Goal: Information Seeking & Learning: Compare options

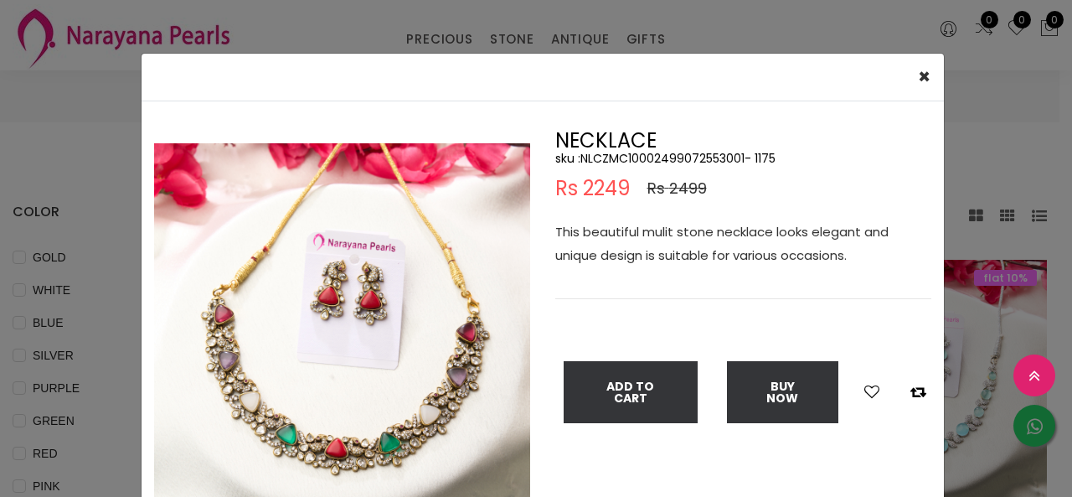
select select "INR"
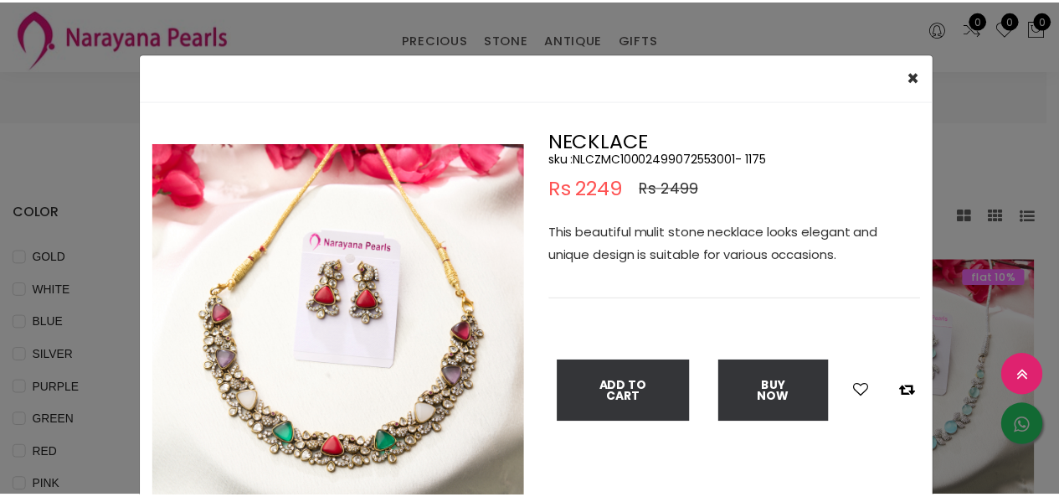
scroll to position [419, 0]
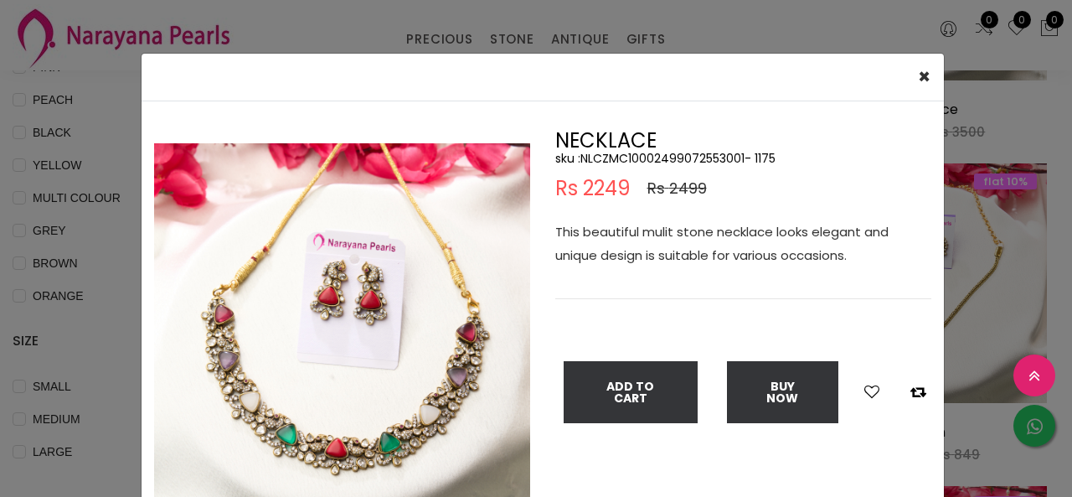
click at [121, 160] on div "× Close Double (click / press) on the image to zoom (in / out). NECKLACE sku : …" at bounding box center [536, 248] width 1072 height 497
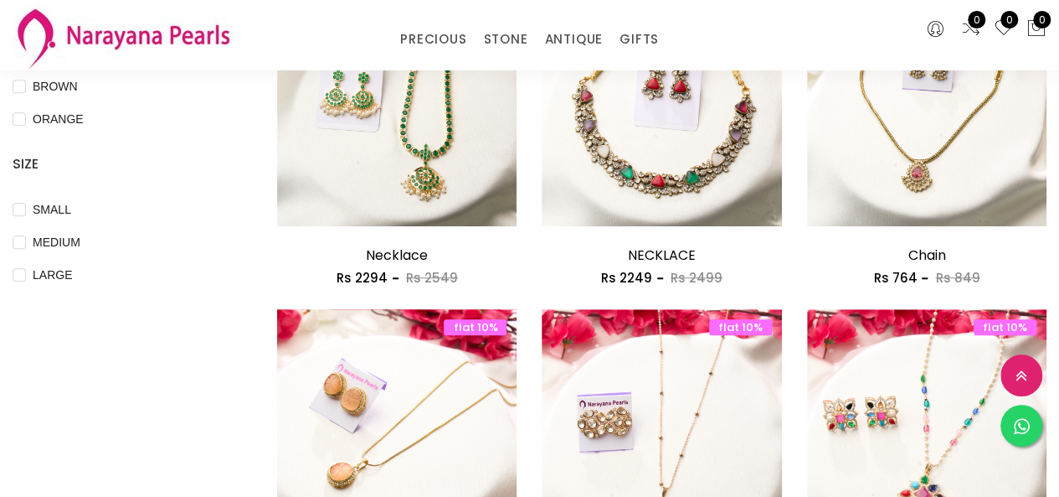
scroll to position [670, 0]
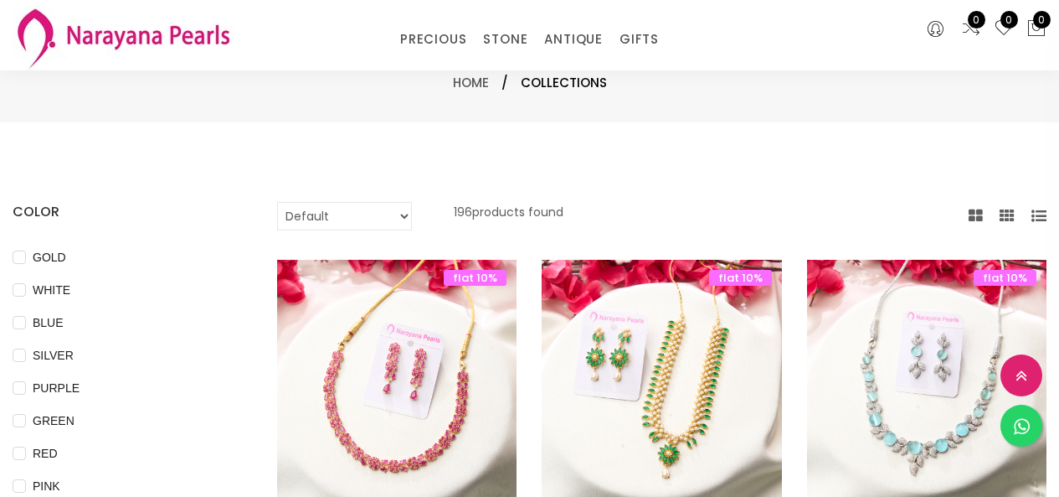
select select "INR"
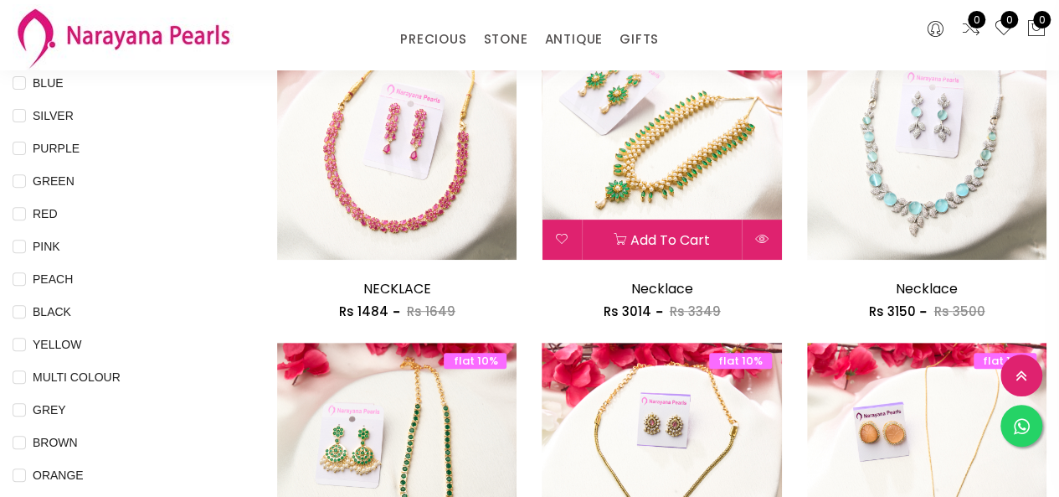
scroll to position [238, 0]
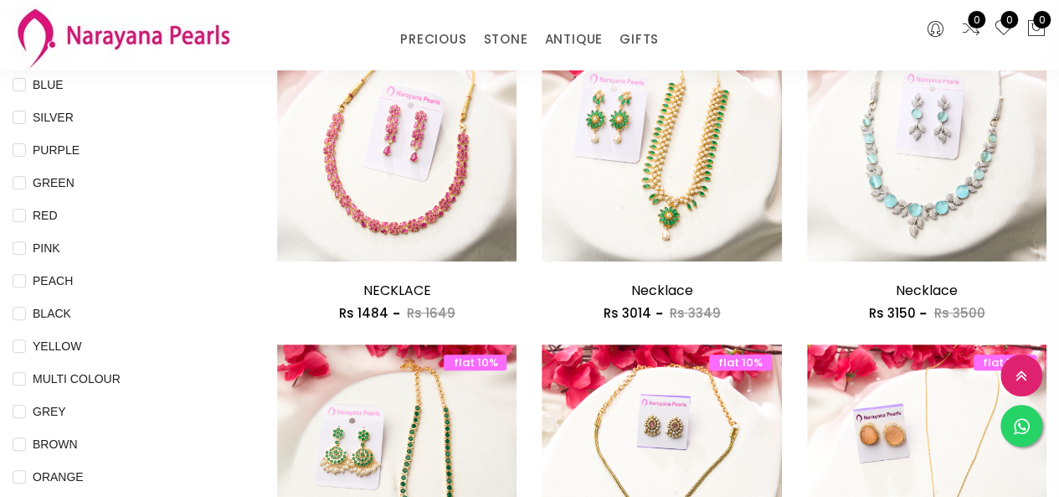
click at [560, 24] on div "PRECIOUS CUSTOM MADE-GEMS PRECIOUS [PERSON_NAME] EARRINGS / JHUMKAS NECKLACE AN…" at bounding box center [530, 34] width 276 height 33
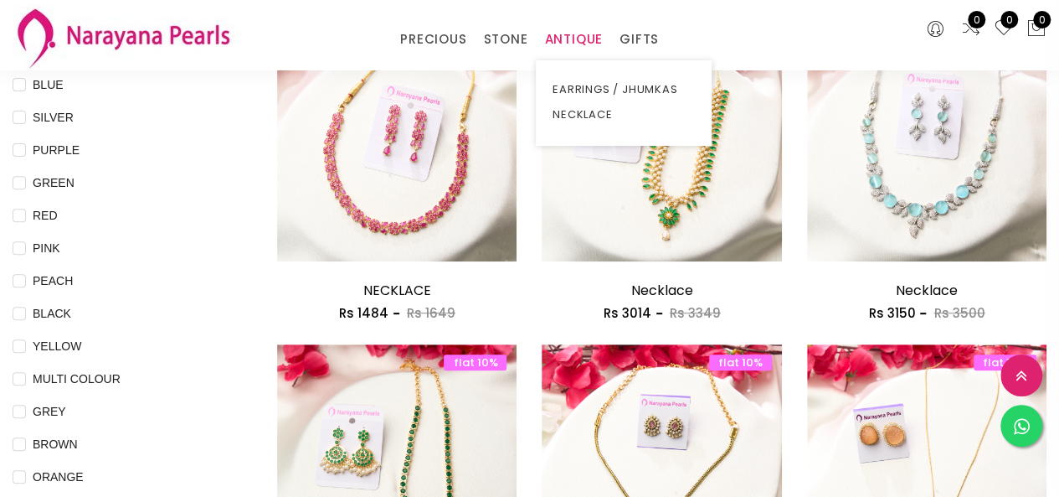
click at [560, 44] on link "ANTIQUE" at bounding box center [573, 39] width 59 height 25
click at [582, 111] on link "NECKLACE" at bounding box center [624, 114] width 142 height 25
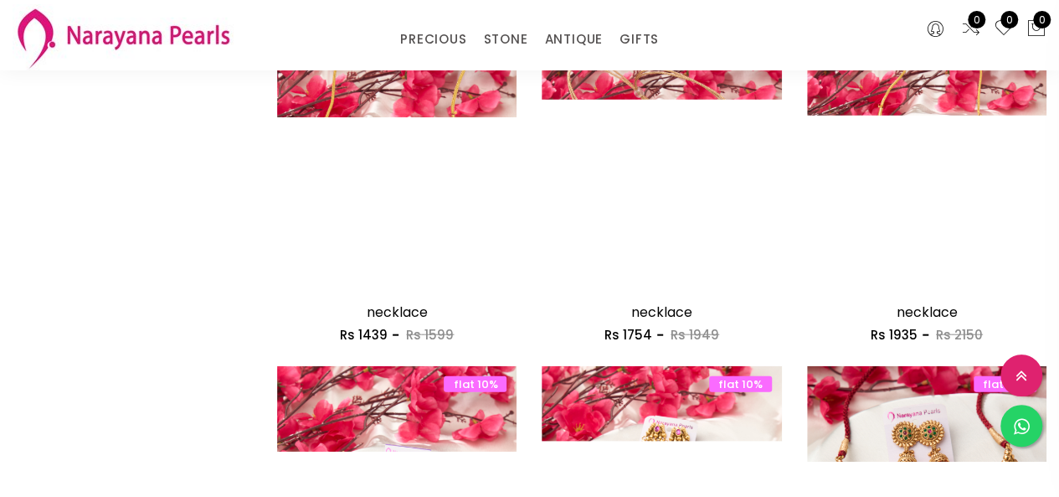
scroll to position [2248, 0]
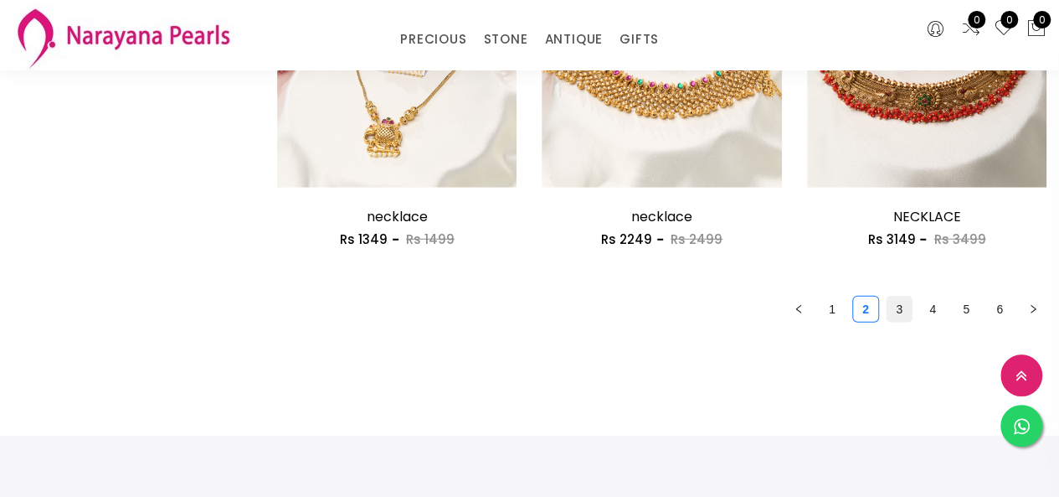
click at [899, 311] on link "3" at bounding box center [899, 308] width 25 height 25
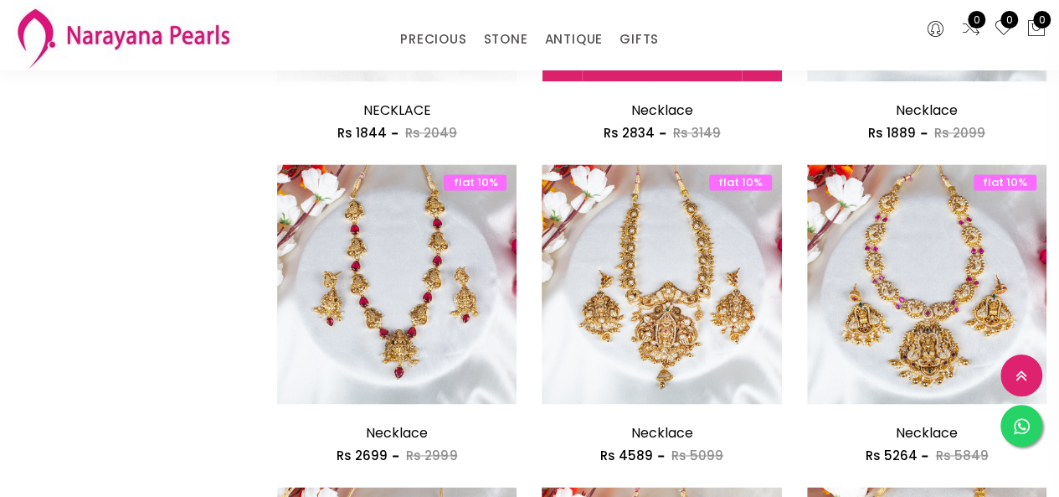
scroll to position [1089, 0]
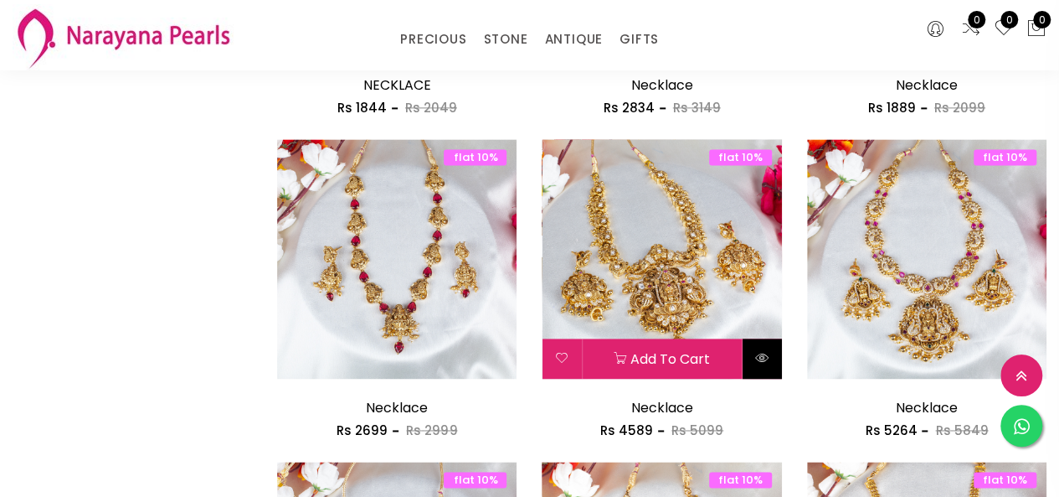
click at [773, 349] on button at bounding box center [762, 358] width 39 height 40
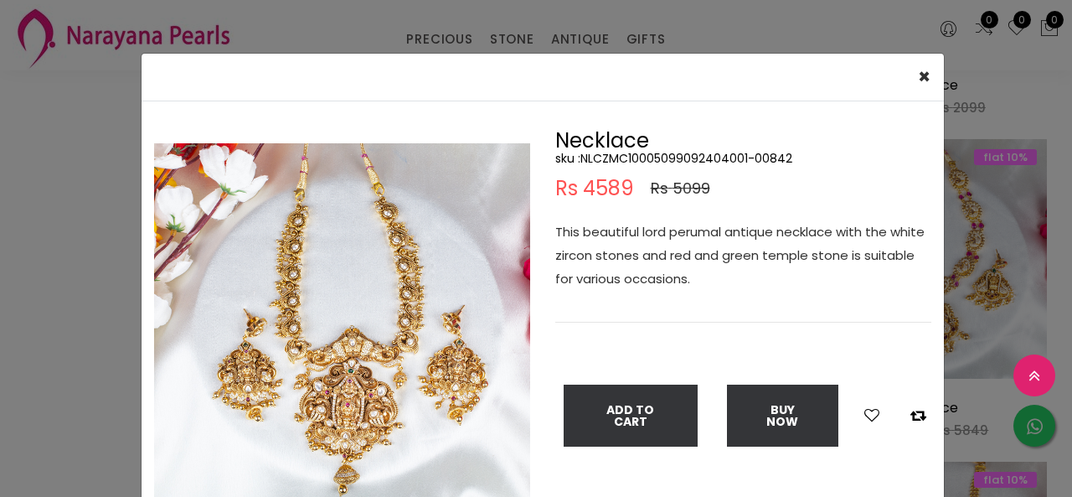
click at [966, 192] on div "× Close Double (click / press) on the image to zoom (in / out). Necklace sku : …" at bounding box center [536, 248] width 1072 height 497
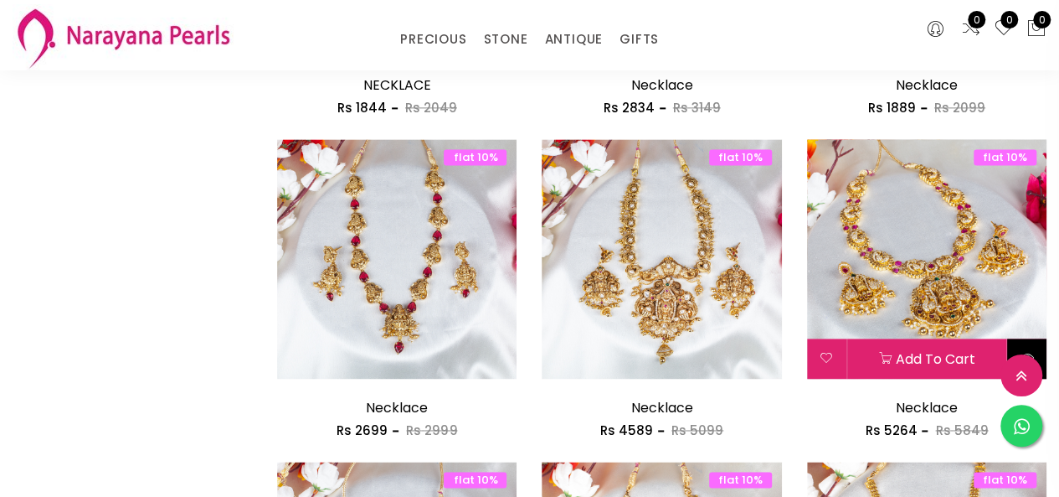
click at [1037, 357] on button at bounding box center [1026, 358] width 39 height 40
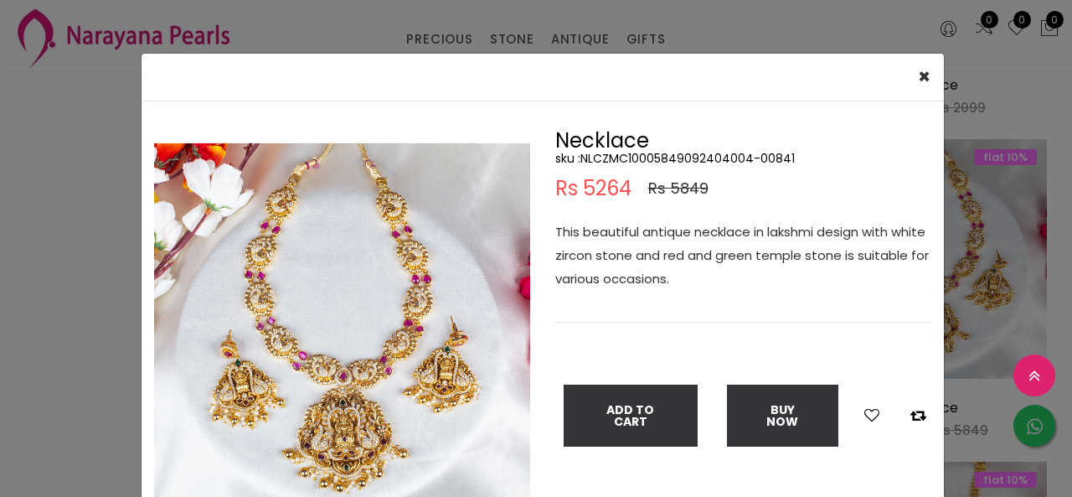
click at [0, 265] on div "× Close Double (click / press) on the image to zoom (in / out). Necklace sku : …" at bounding box center [536, 248] width 1072 height 497
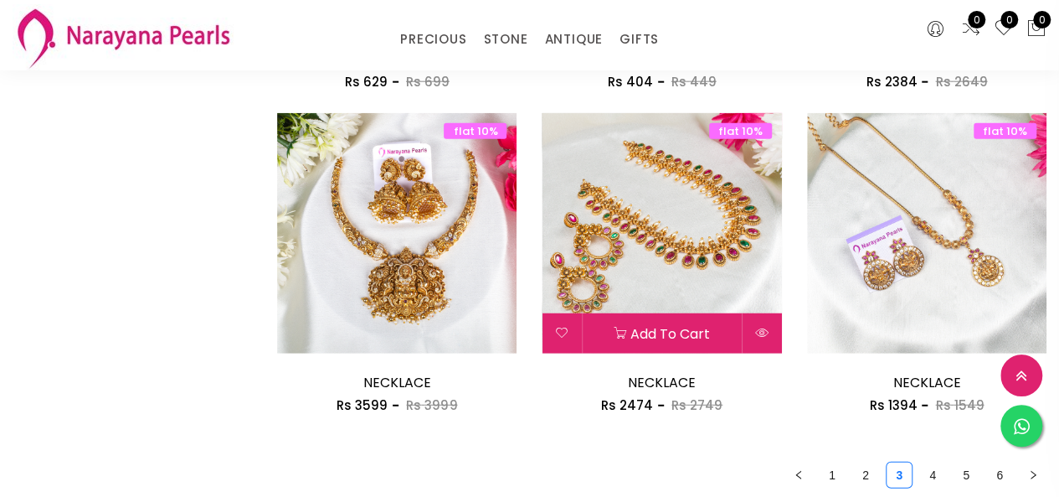
scroll to position [2177, 0]
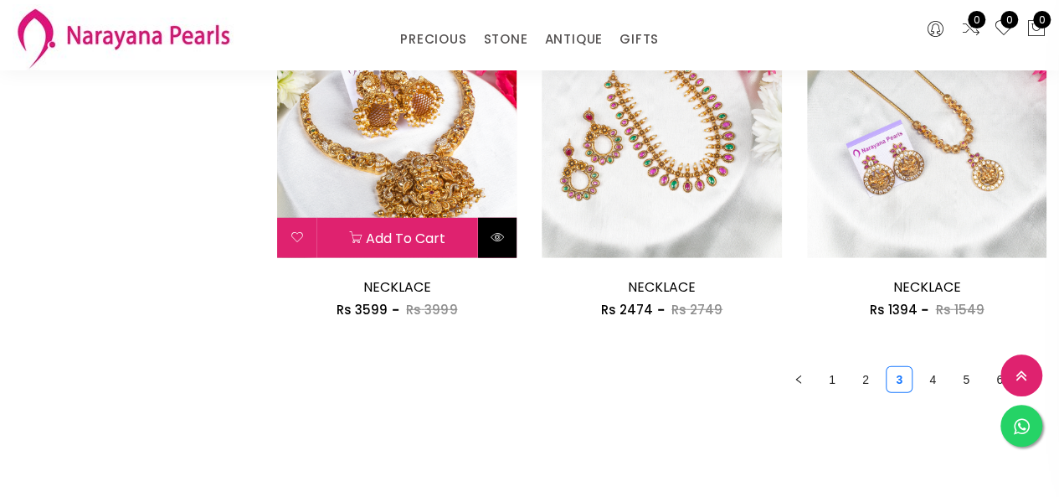
click at [504, 245] on button at bounding box center [496, 238] width 39 height 40
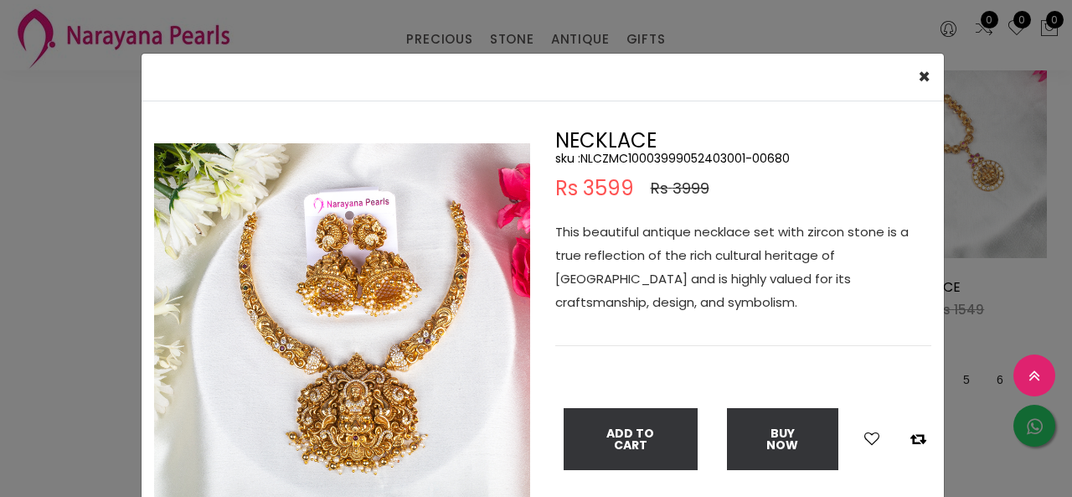
click at [976, 198] on div "× Close Double (click / press) on the image to zoom (in / out). NECKLACE sku : …" at bounding box center [536, 248] width 1072 height 497
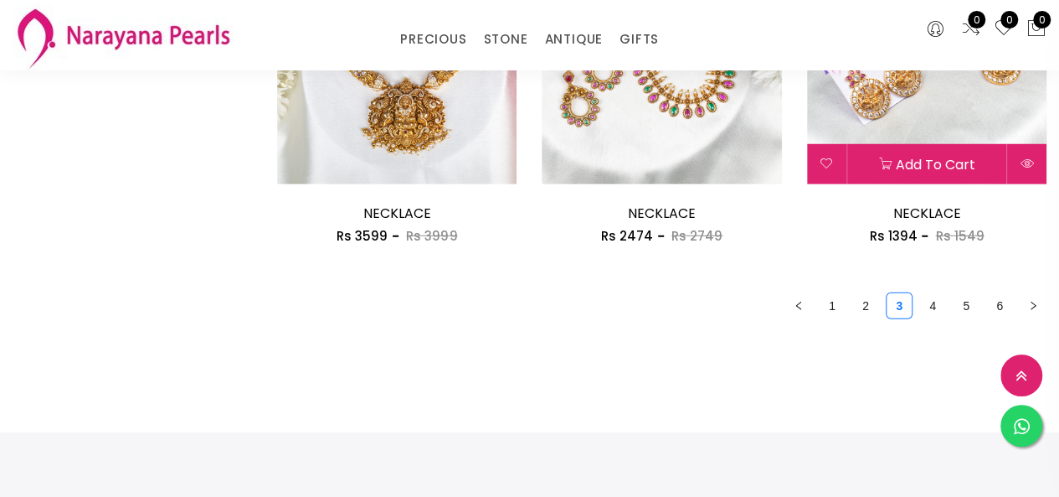
scroll to position [2345, 0]
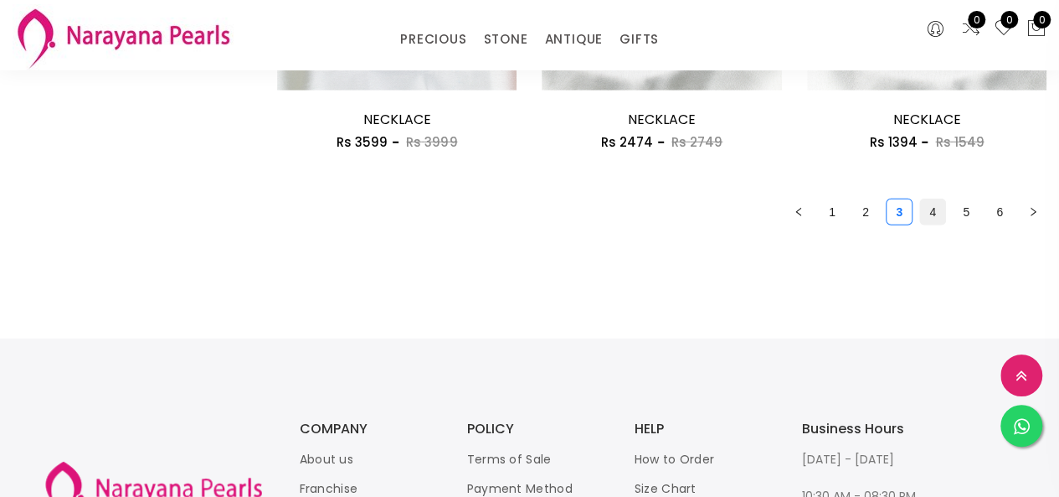
click at [939, 212] on link "4" at bounding box center [932, 211] width 25 height 25
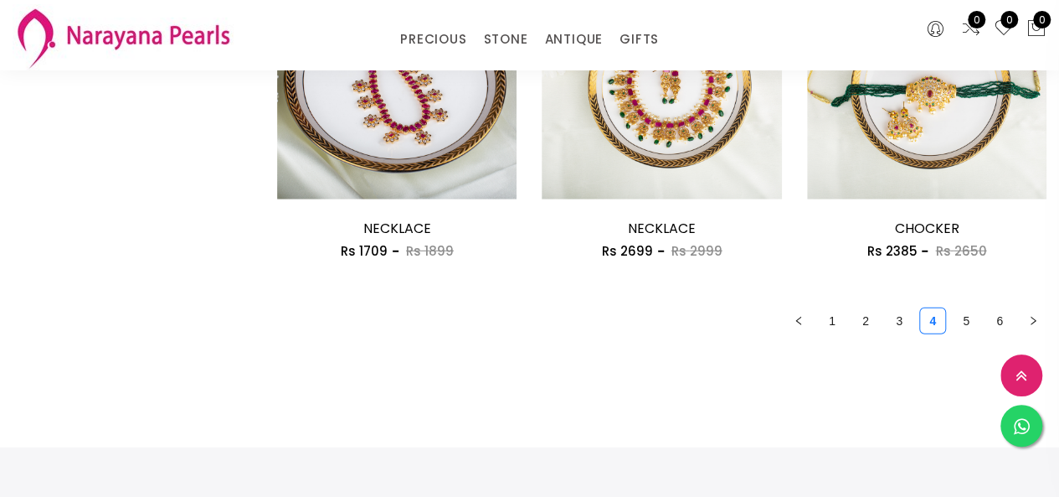
scroll to position [2261, 0]
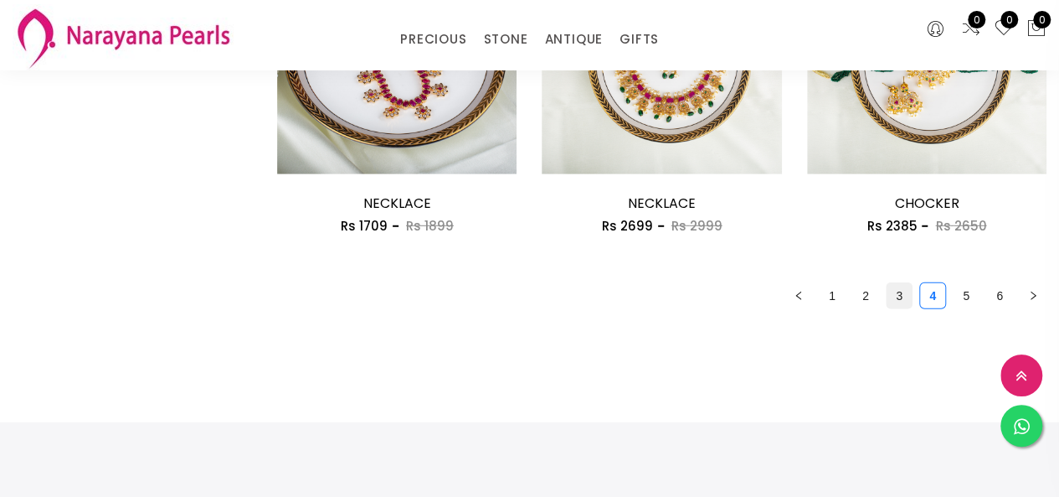
click at [899, 303] on link "3" at bounding box center [899, 295] width 25 height 25
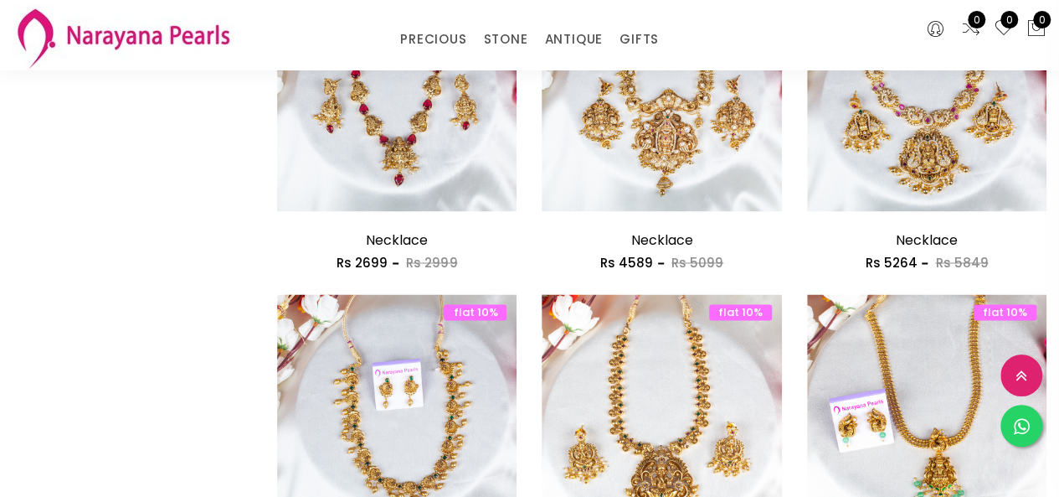
scroll to position [1340, 0]
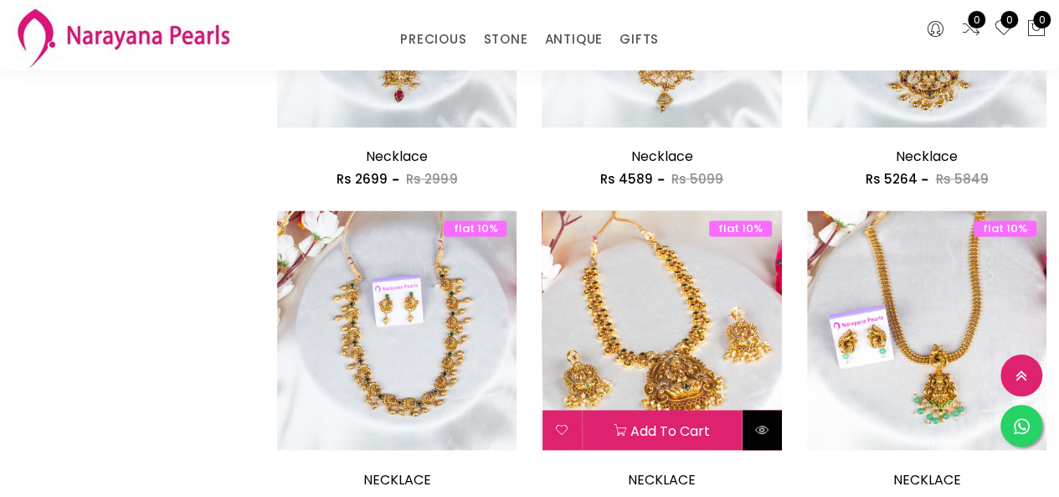
click at [761, 442] on button at bounding box center [762, 430] width 39 height 40
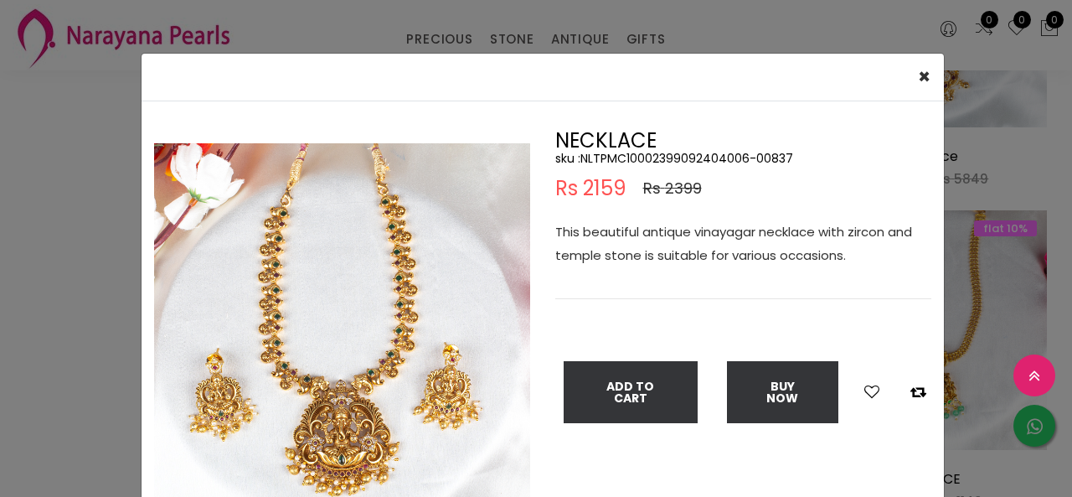
click at [90, 205] on div "× Close Double (click / press) on the image to zoom (in / out). NECKLACE sku : …" at bounding box center [536, 248] width 1072 height 497
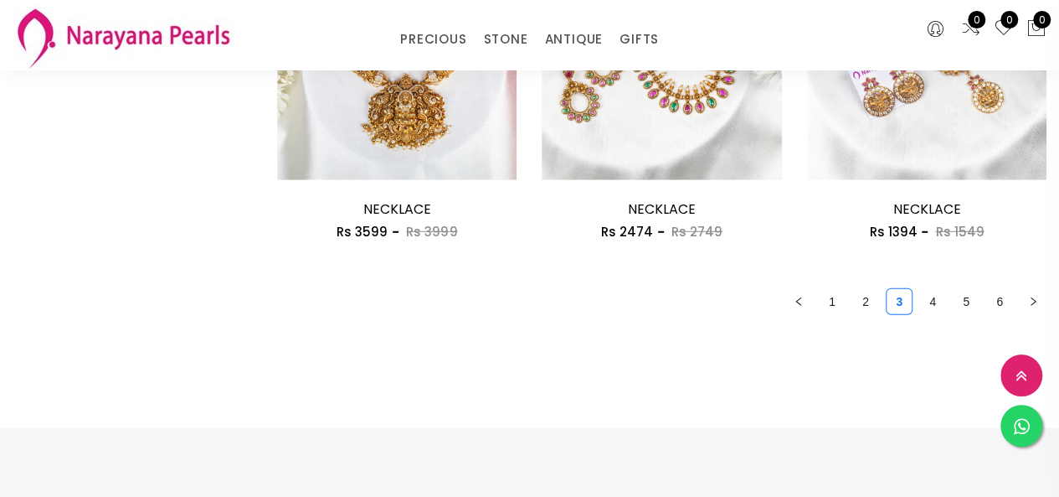
scroll to position [2261, 0]
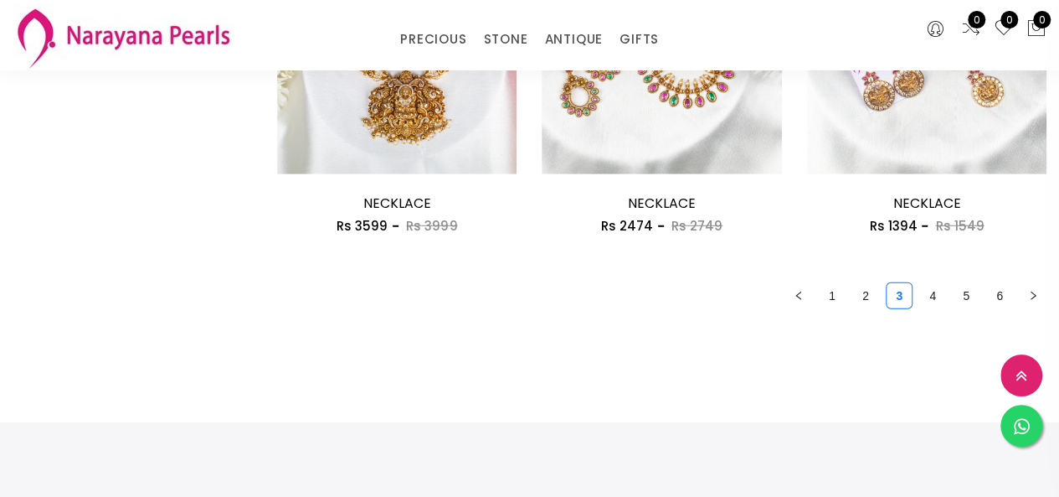
click at [858, 308] on link "2" at bounding box center [865, 295] width 25 height 25
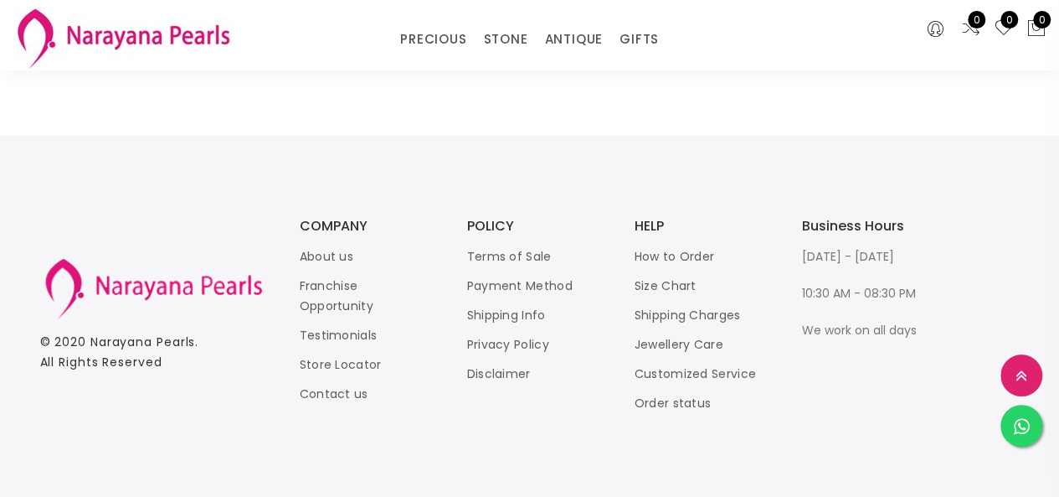
scroll to position [2094, 0]
